Goal: Transaction & Acquisition: Purchase product/service

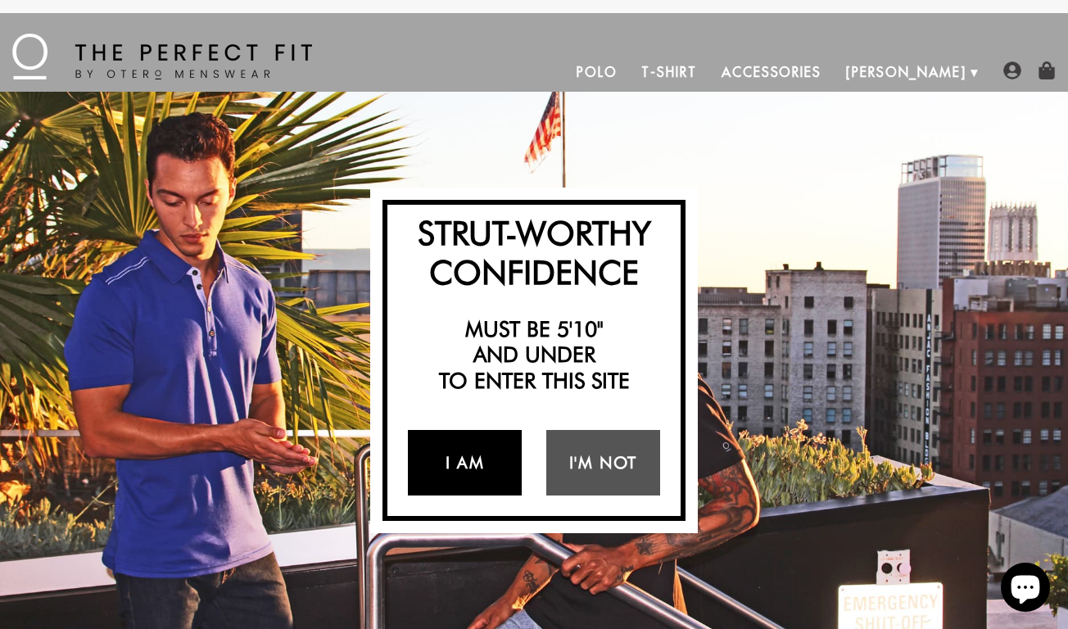
click at [434, 467] on link "I Am" at bounding box center [465, 462] width 114 height 65
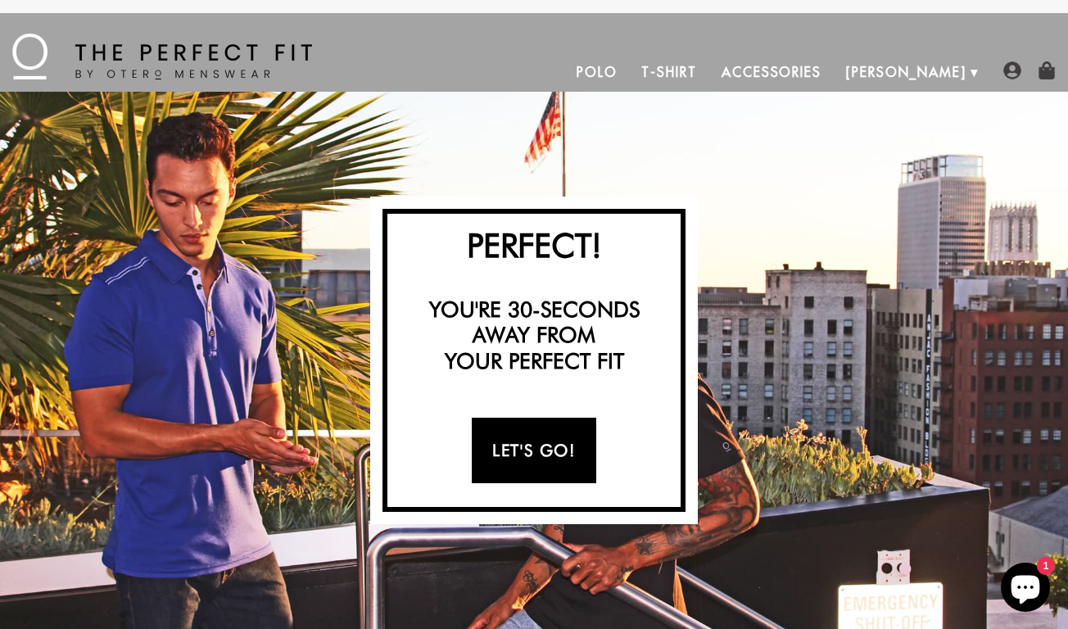
click at [504, 457] on link "Let's Go!" at bounding box center [534, 450] width 124 height 65
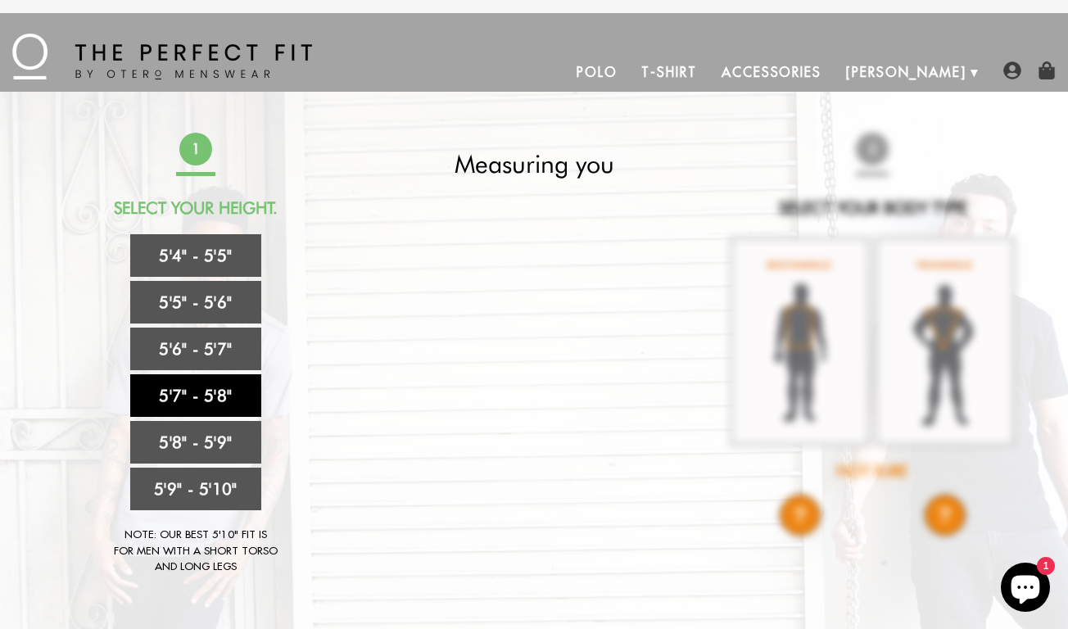
click at [210, 401] on link "5'7" - 5'8"" at bounding box center [195, 395] width 131 height 43
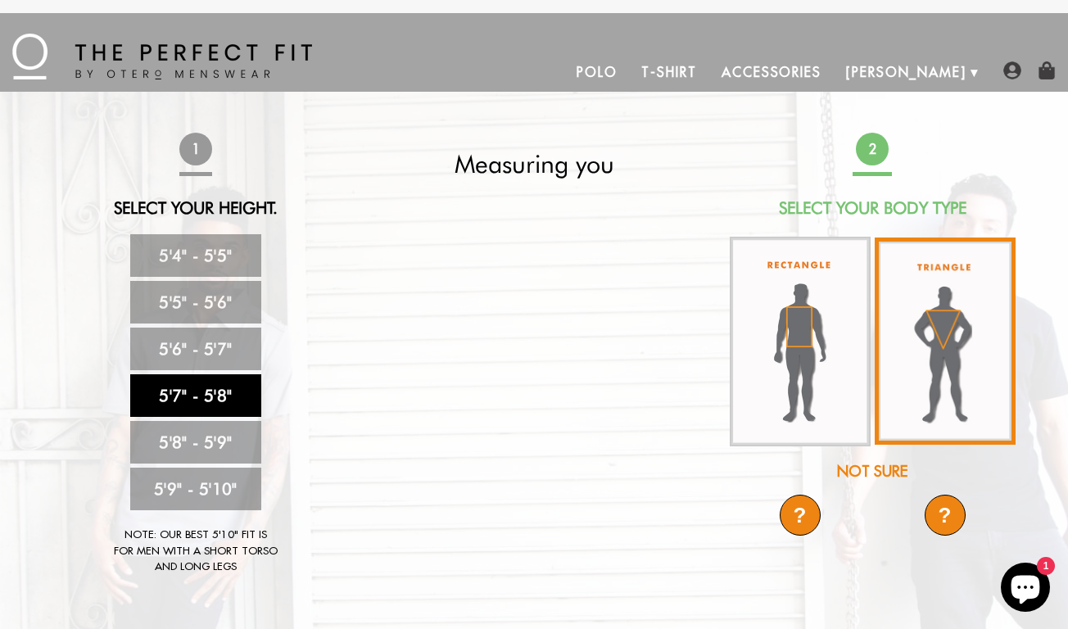
click at [931, 324] on img at bounding box center [944, 340] width 141 height 207
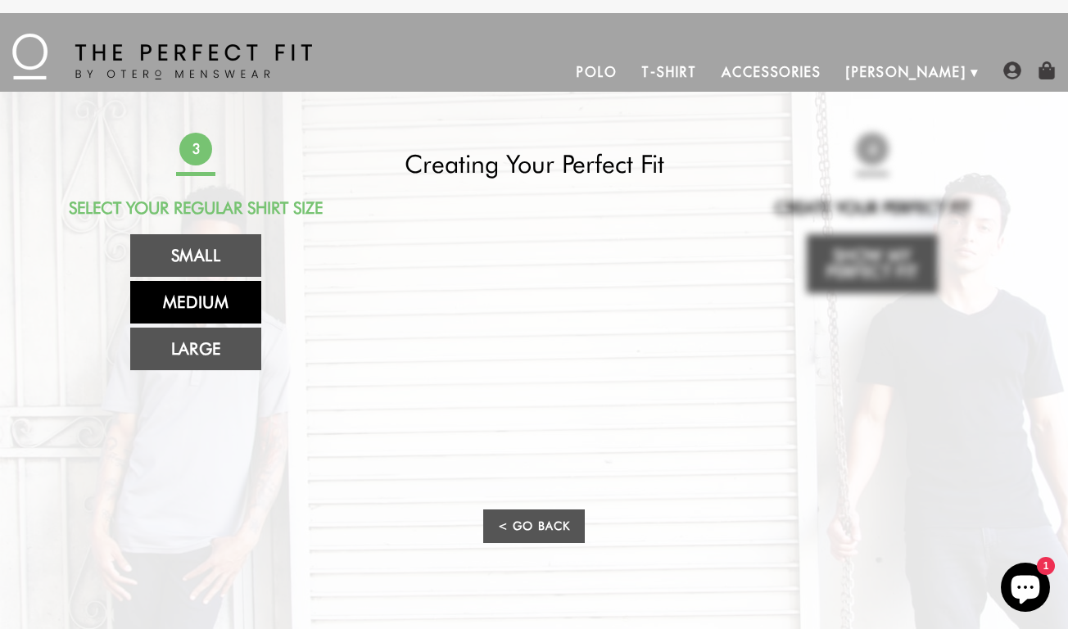
click at [198, 308] on link "Medium" at bounding box center [195, 302] width 131 height 43
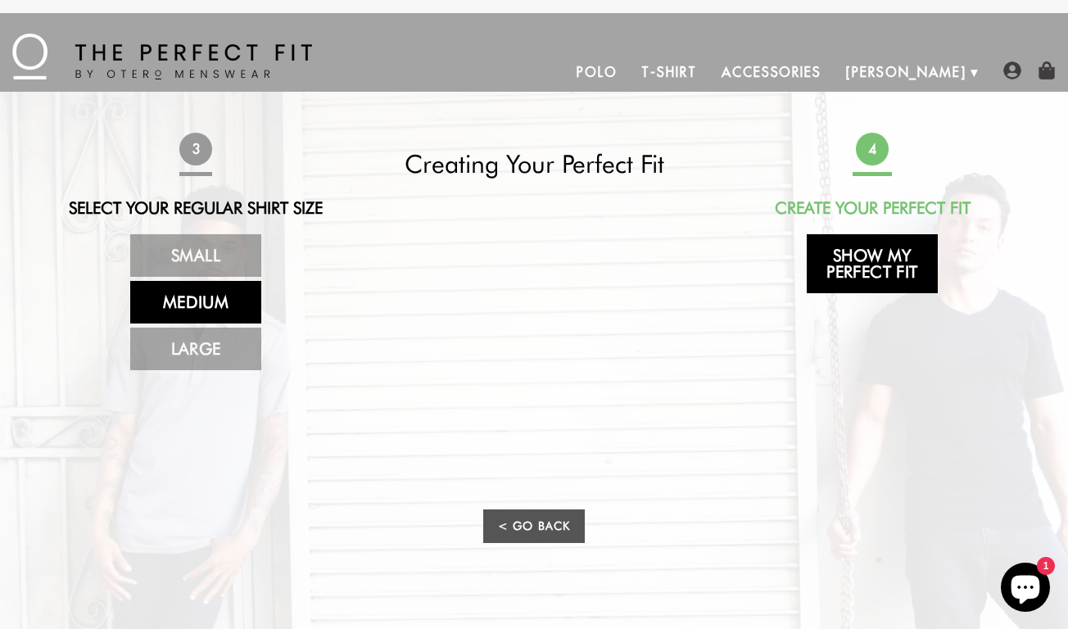
click at [853, 261] on link "Show My Perfect Fit" at bounding box center [871, 263] width 131 height 59
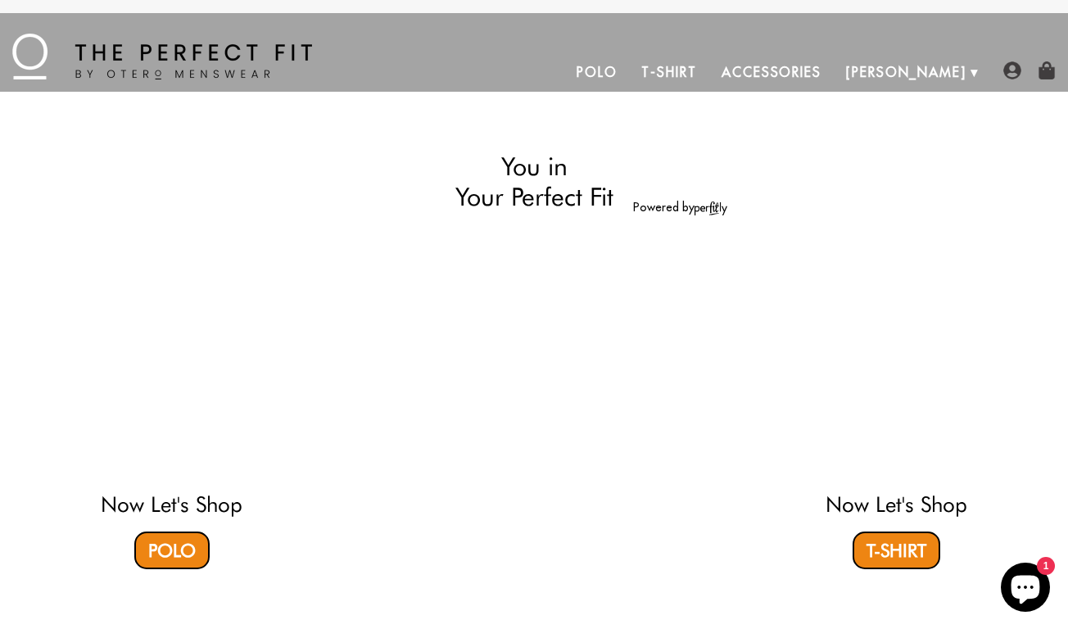
select select "57-58"
select select "triangle"
select select "M"
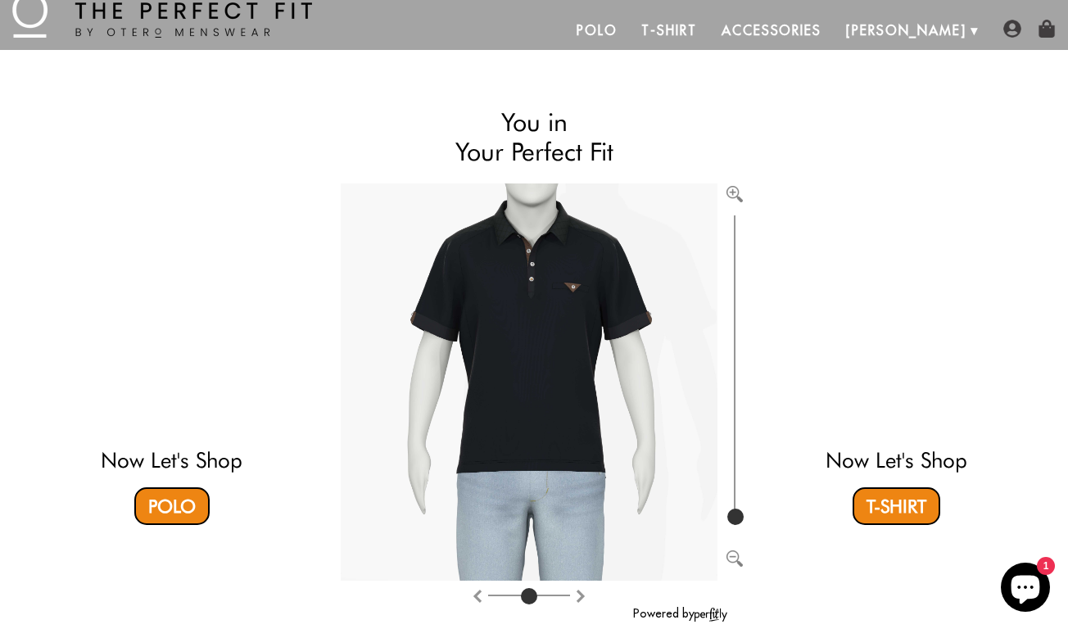
scroll to position [65, 0]
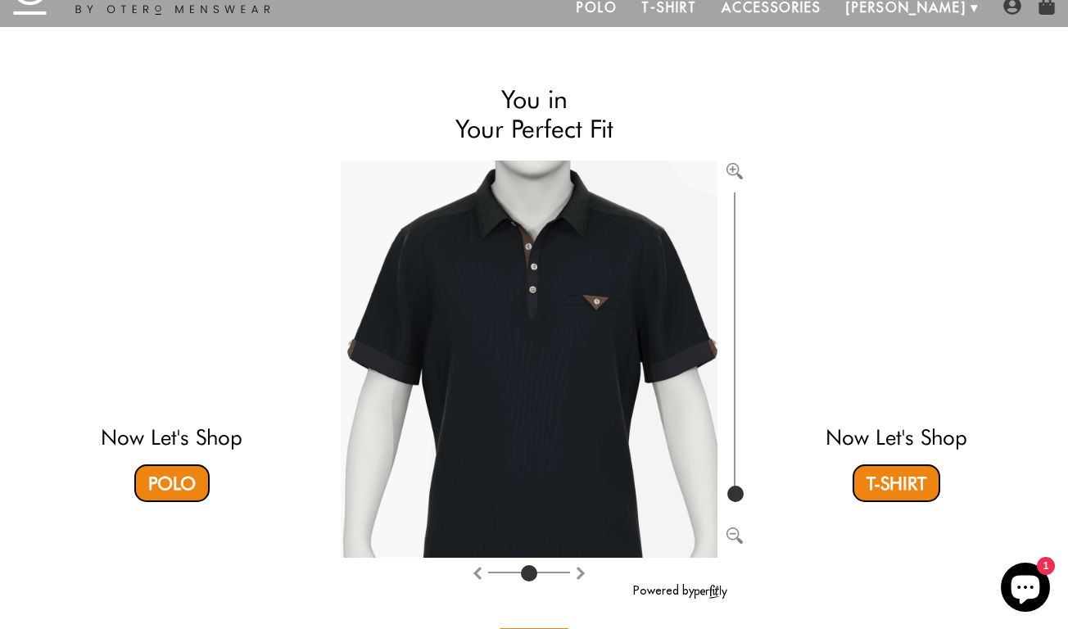
type input "100"
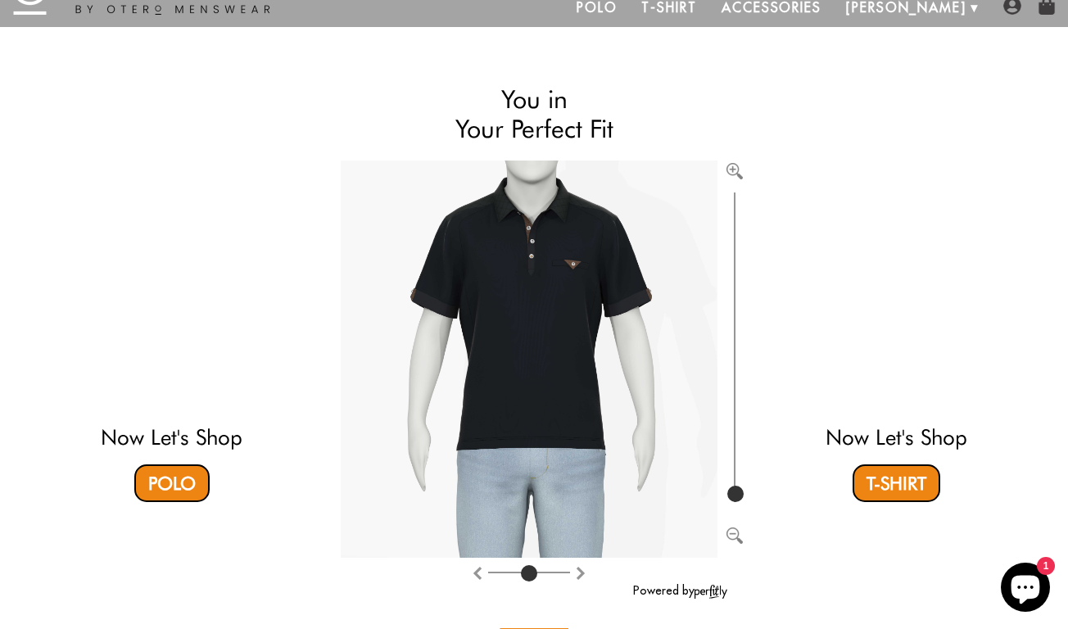
drag, startPoint x: 733, startPoint y: 493, endPoint x: 724, endPoint y: 522, distance: 30.8
click at [724, 522] on div at bounding box center [546, 375] width 411 height 430
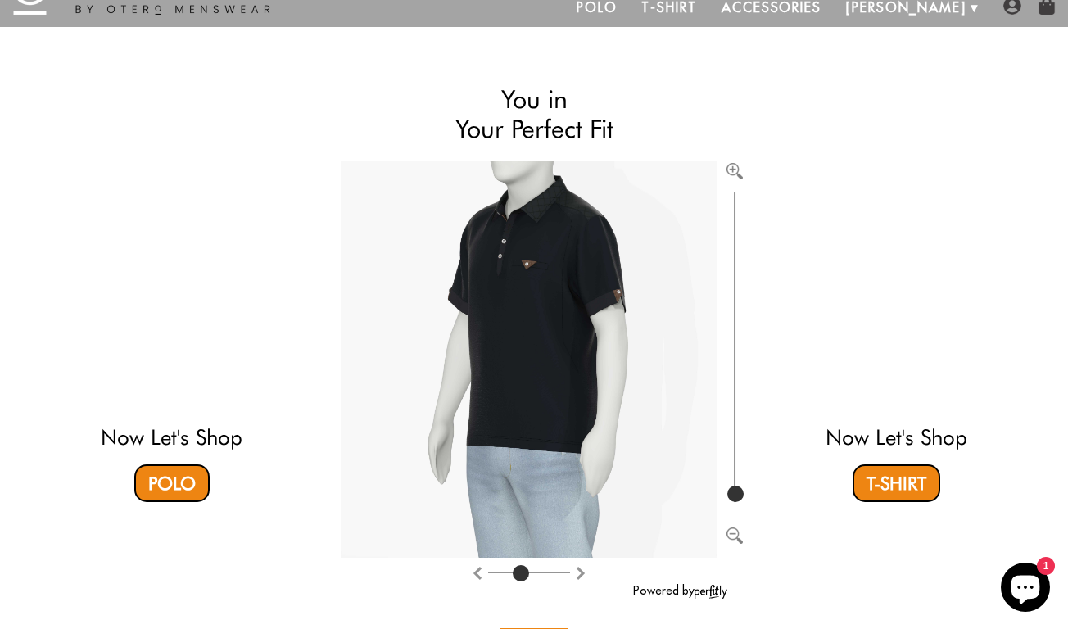
drag, startPoint x: 531, startPoint y: 574, endPoint x: 524, endPoint y: 580, distance: 8.7
type input "3"
click at [524, 576] on input "range" at bounding box center [529, 576] width 82 height 2
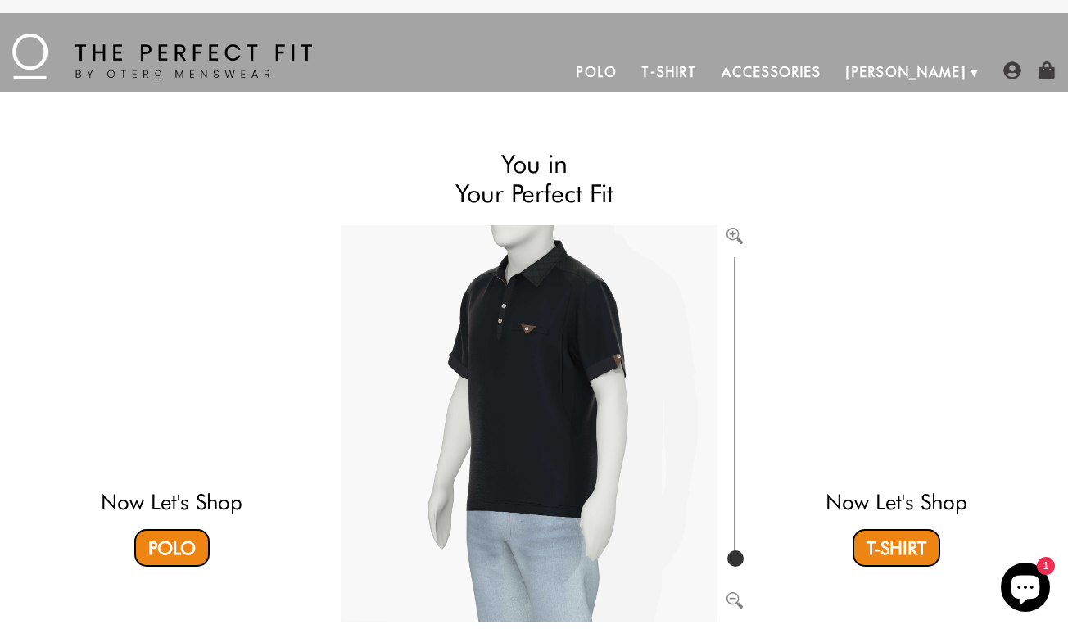
scroll to position [0, 0]
click at [630, 67] on link "Polo" at bounding box center [596, 71] width 65 height 39
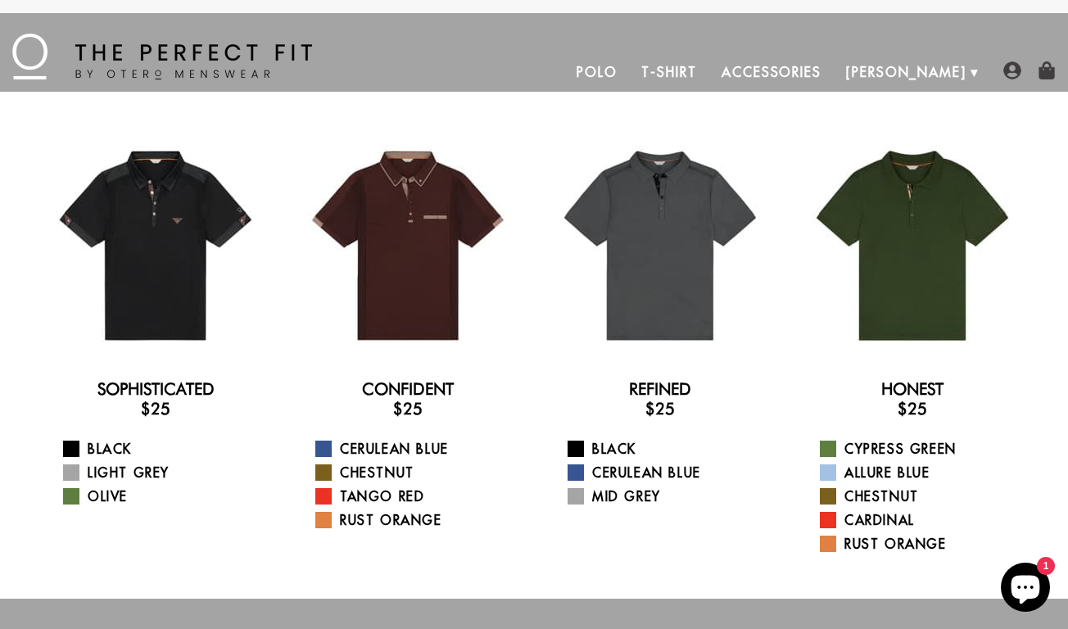
click at [24, 48] on img at bounding box center [162, 57] width 300 height 46
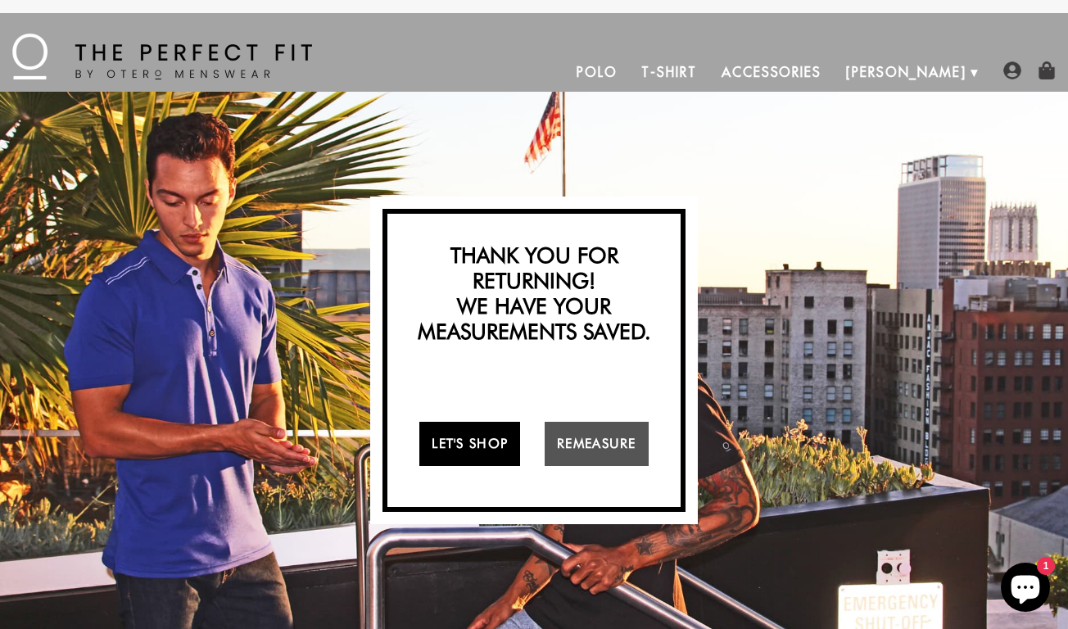
click at [458, 437] on link "Let's Shop" at bounding box center [469, 444] width 101 height 44
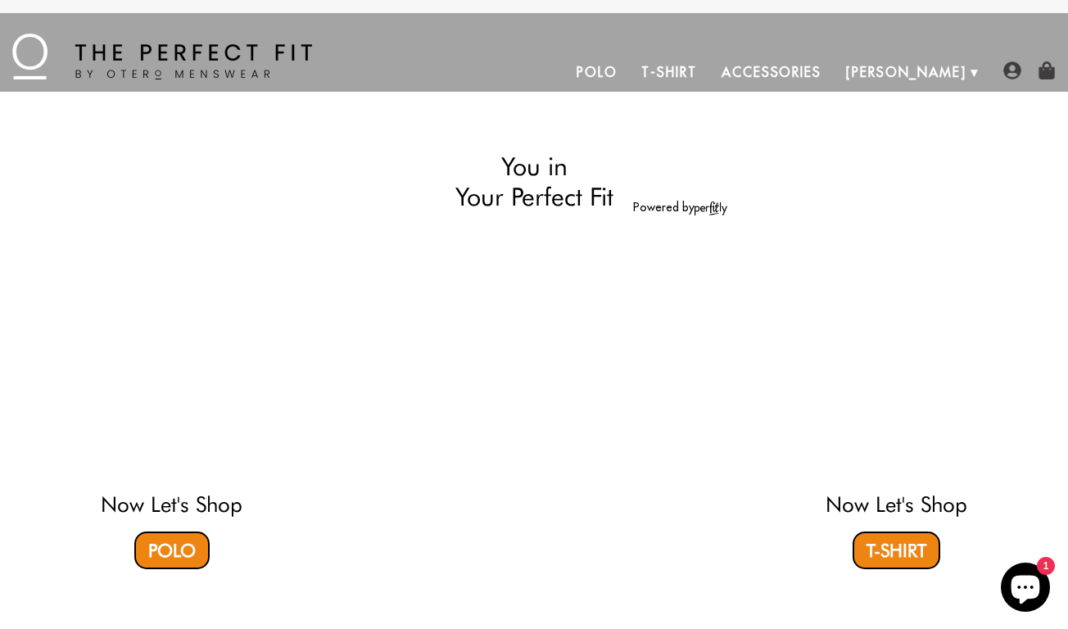
select select "57-58"
select select "triangle"
select select "M"
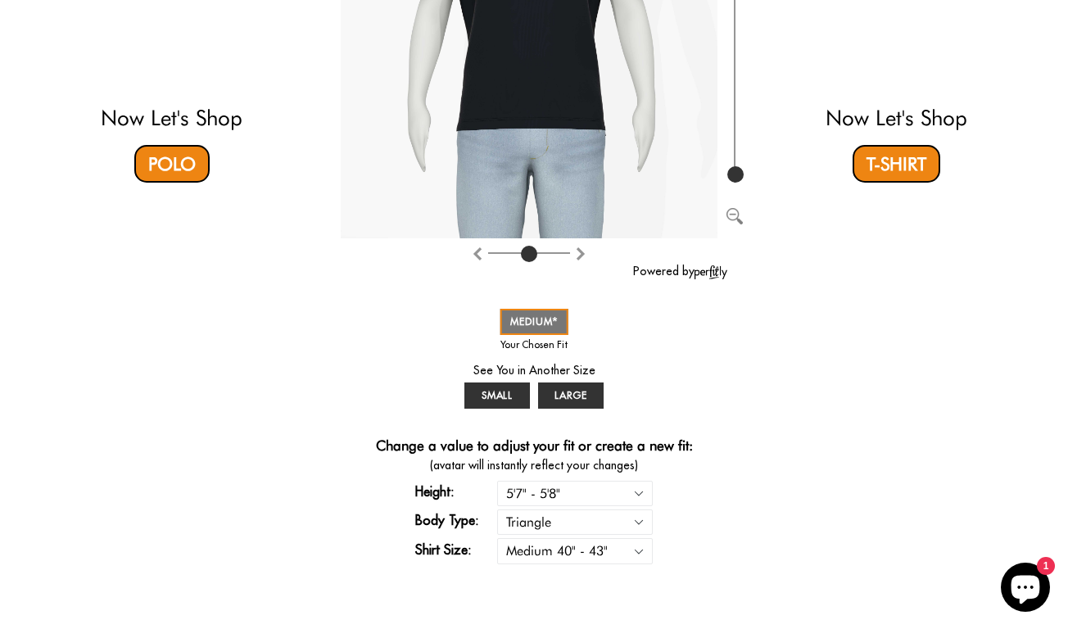
scroll to position [385, 0]
click at [565, 394] on span "LARGE" at bounding box center [571, 394] width 34 height 12
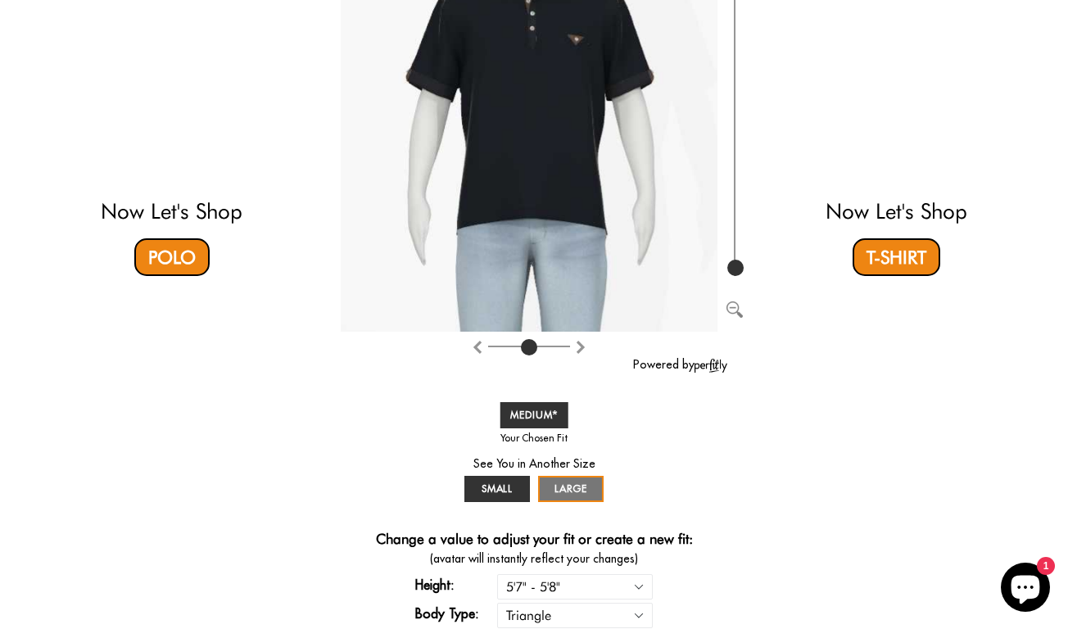
scroll to position [314, 0]
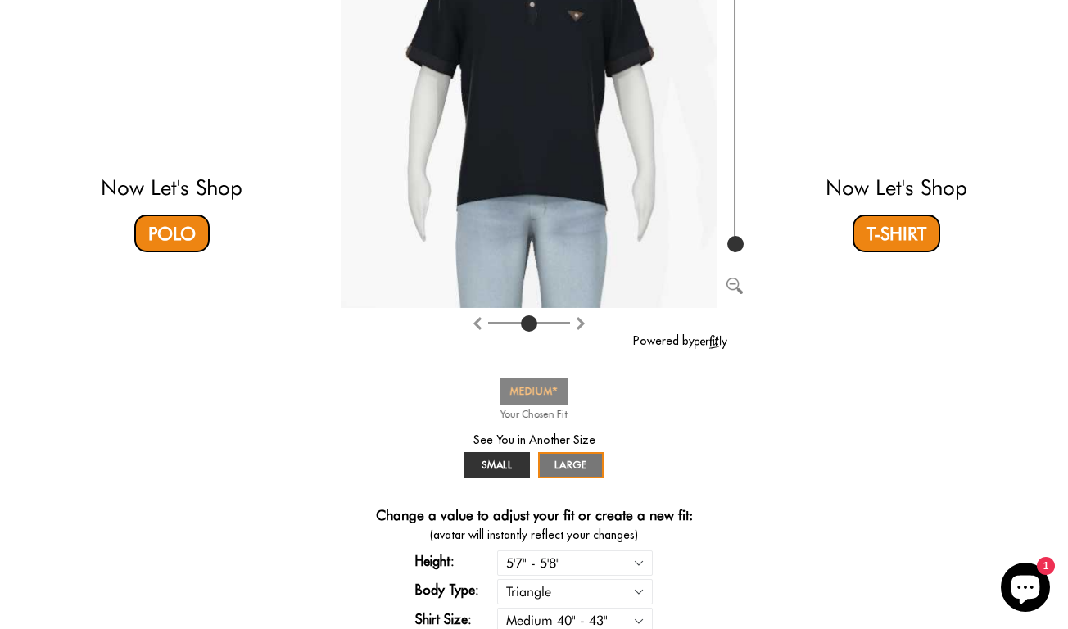
click at [522, 384] on link "MEDIUM" at bounding box center [534, 391] width 68 height 26
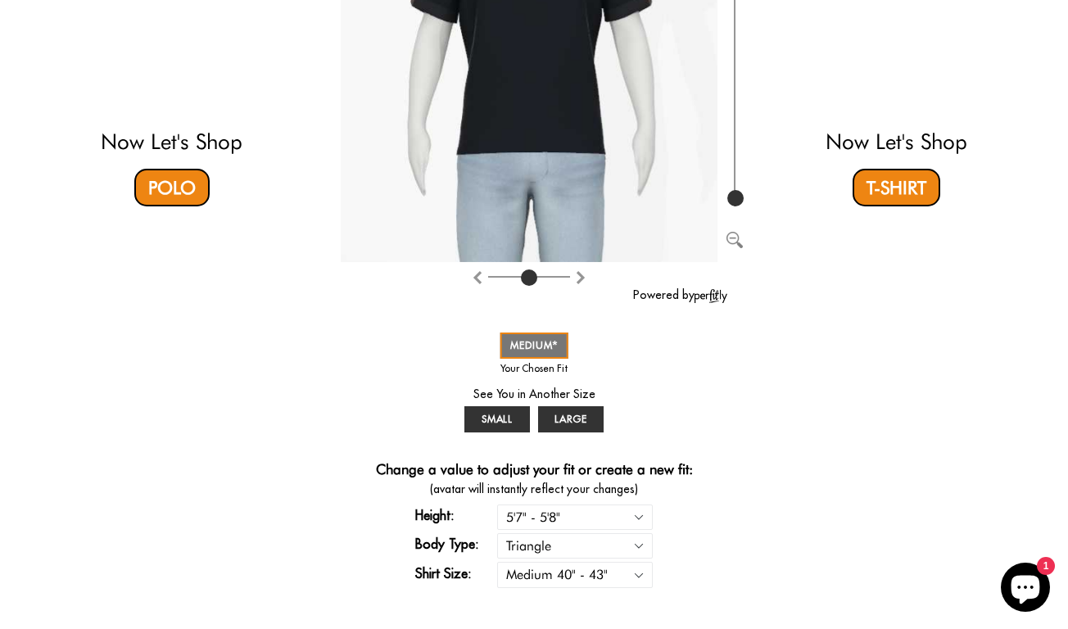
scroll to position [378, 0]
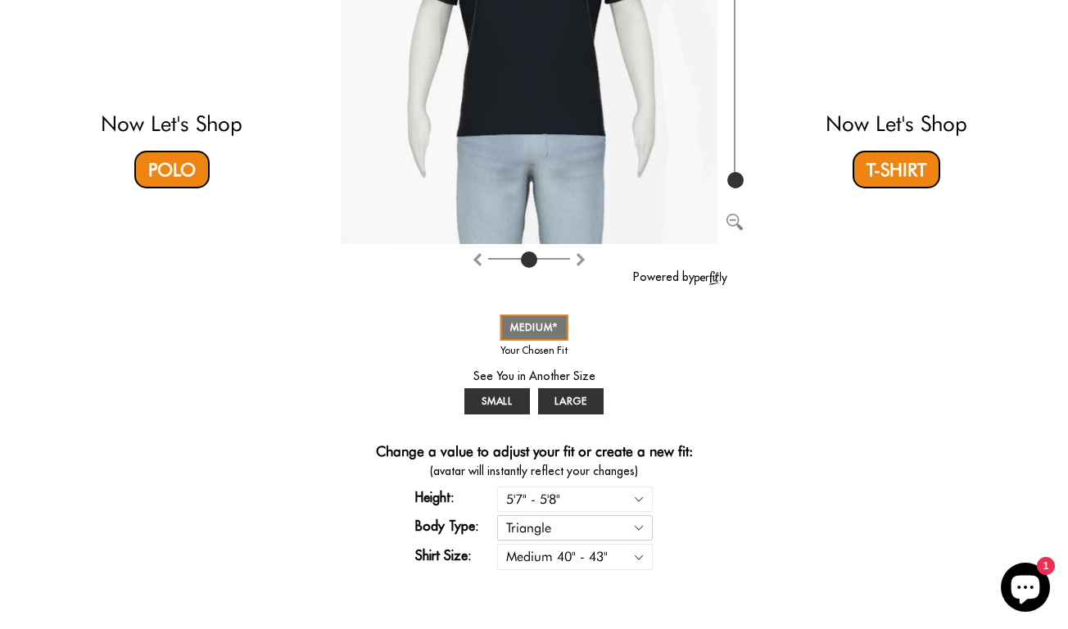
select select "rectangle"
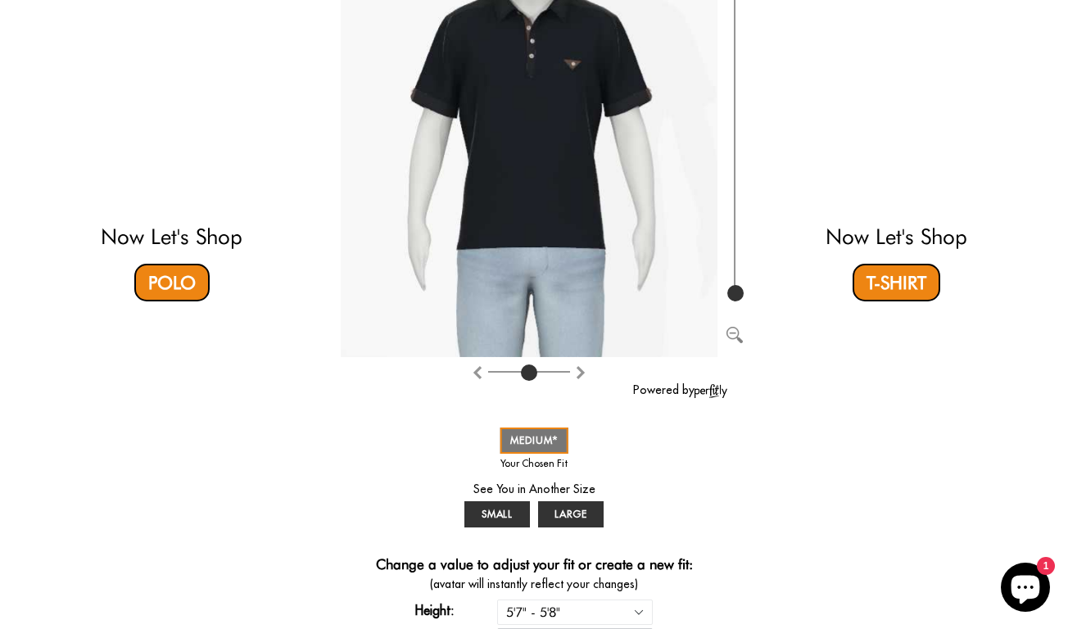
scroll to position [242, 0]
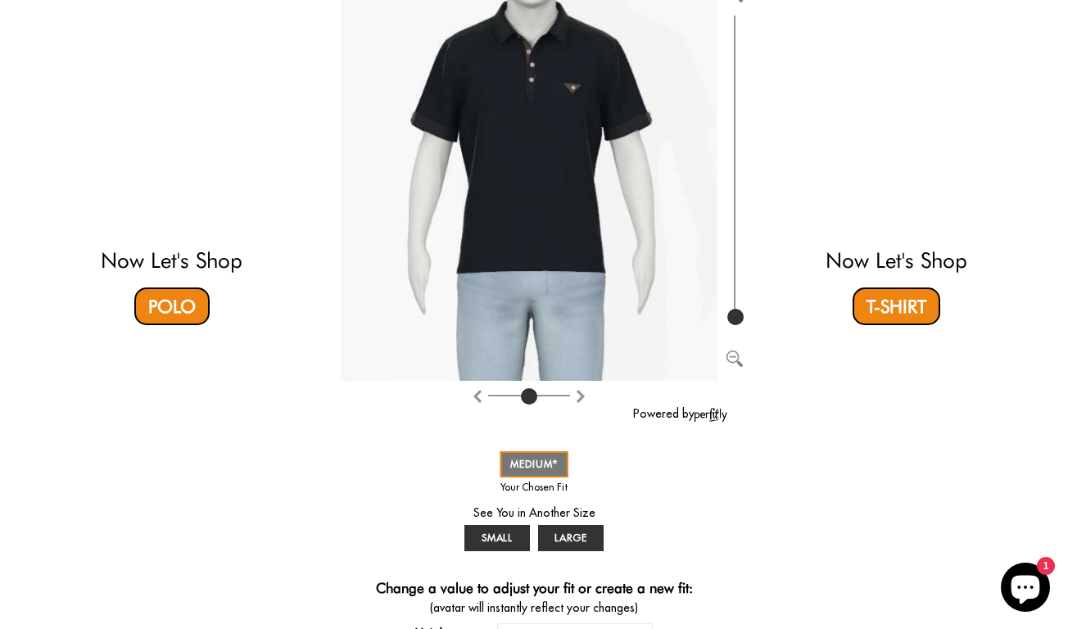
select select "57-58"
select select "M"
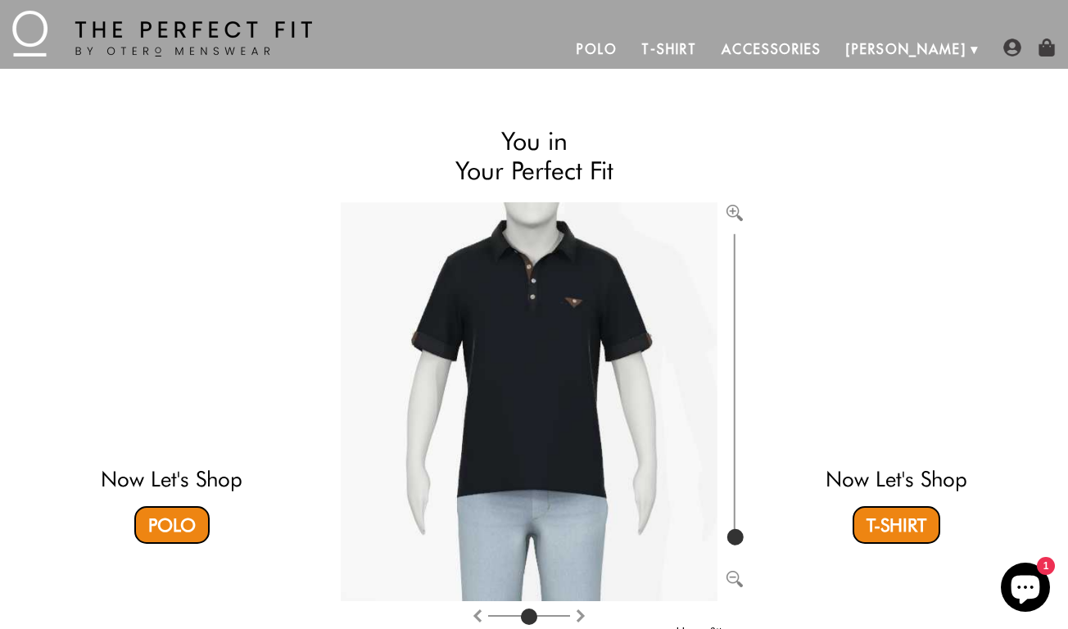
scroll to position [16, 0]
